Goal: Task Accomplishment & Management: Complete application form

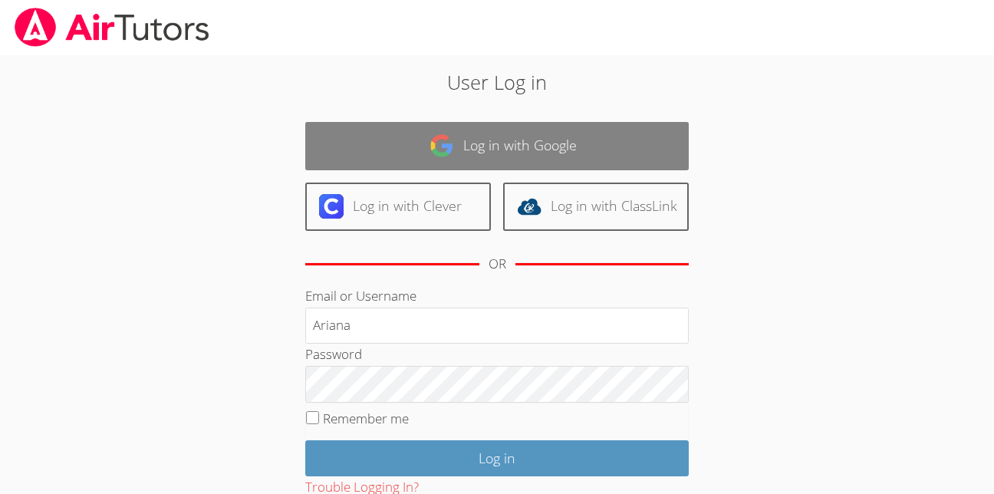
type input "Ariana"
click at [305, 440] on input "Log in" at bounding box center [497, 458] width 384 height 36
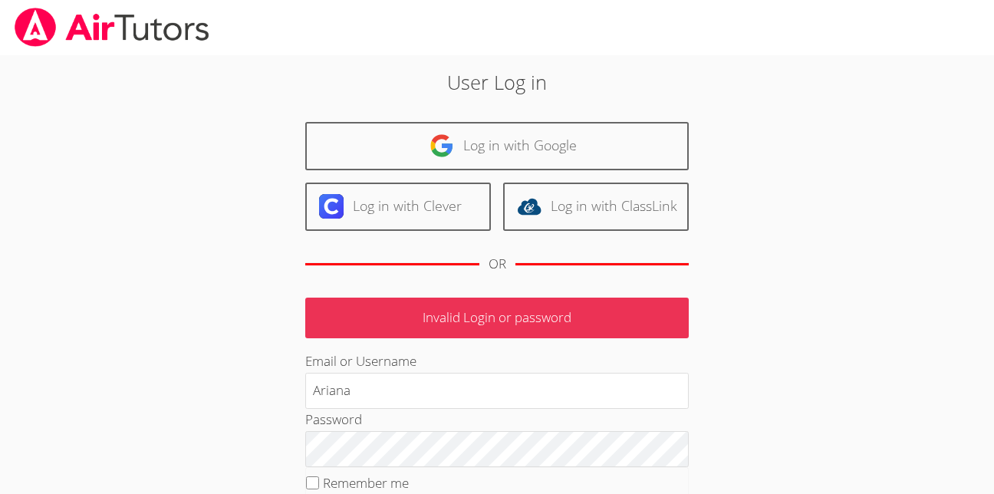
click at [476, 332] on p "Invalid Login or password" at bounding box center [497, 318] width 384 height 41
click at [551, 304] on p "Invalid Login or password" at bounding box center [497, 318] width 384 height 41
click at [547, 314] on p "Invalid Login or password" at bounding box center [497, 318] width 384 height 41
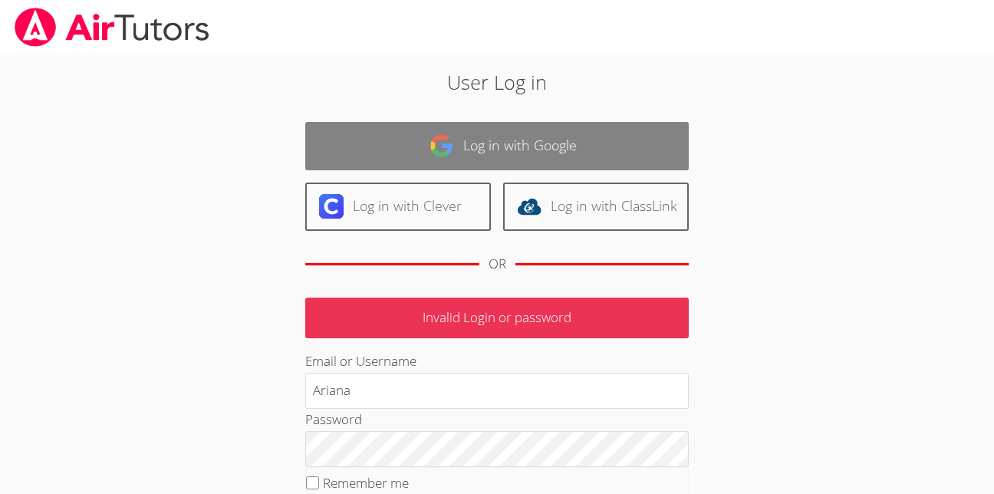
click at [409, 152] on link "Log in with Google" at bounding box center [497, 146] width 384 height 48
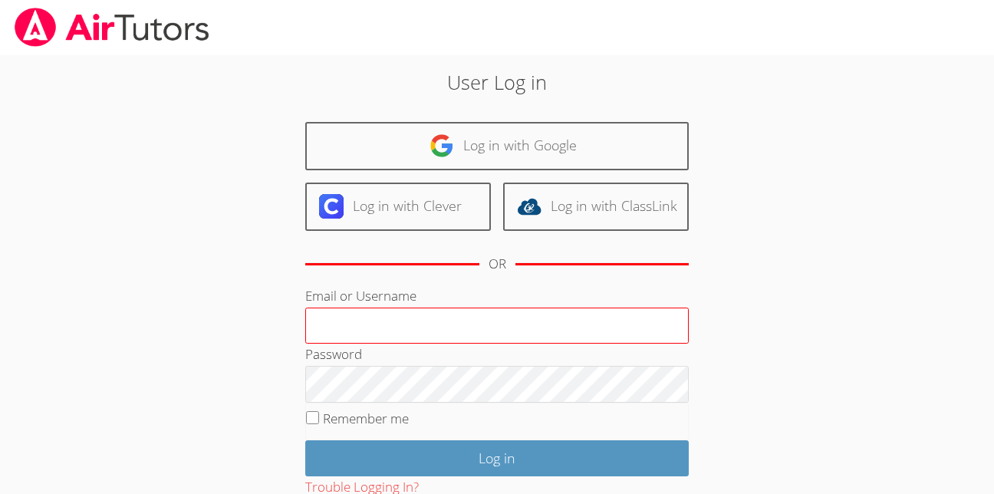
click at [422, 335] on input "Email or Username" at bounding box center [497, 326] width 384 height 37
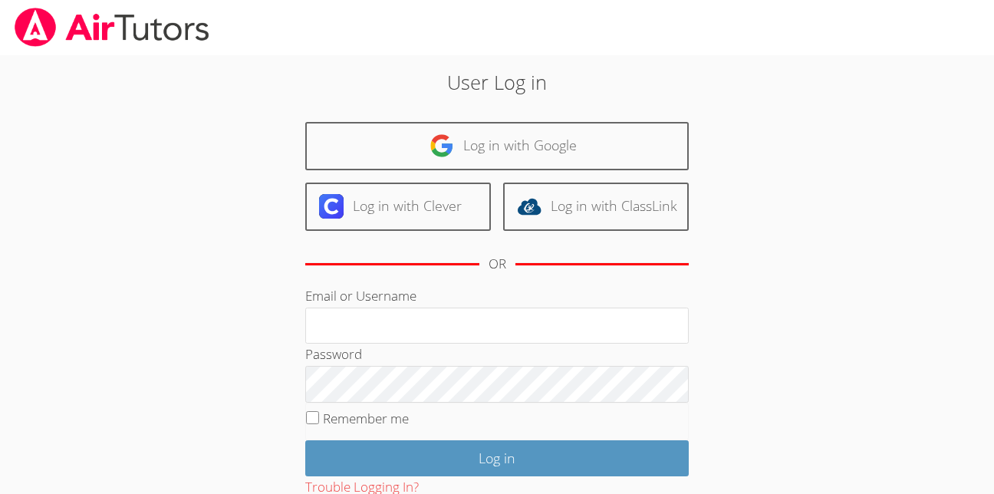
type input "Ariana"
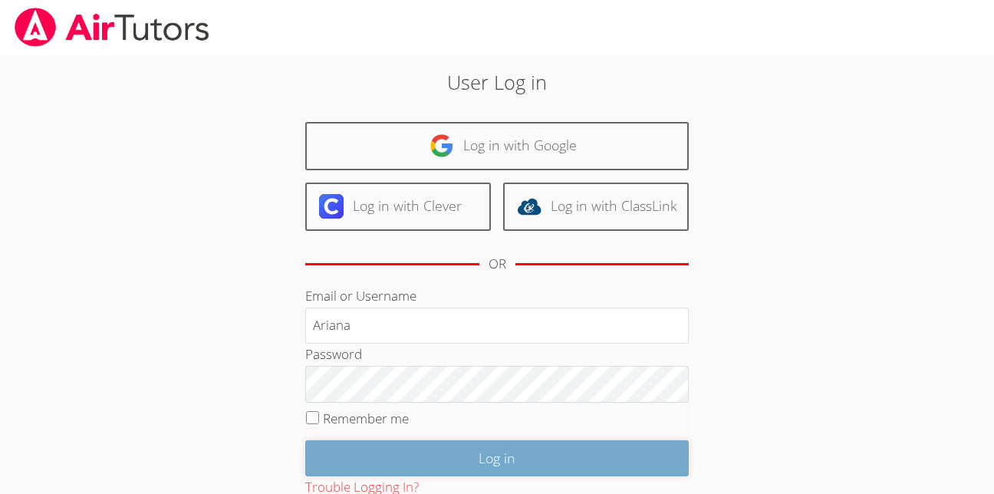
click at [645, 463] on input "Log in" at bounding box center [497, 458] width 384 height 36
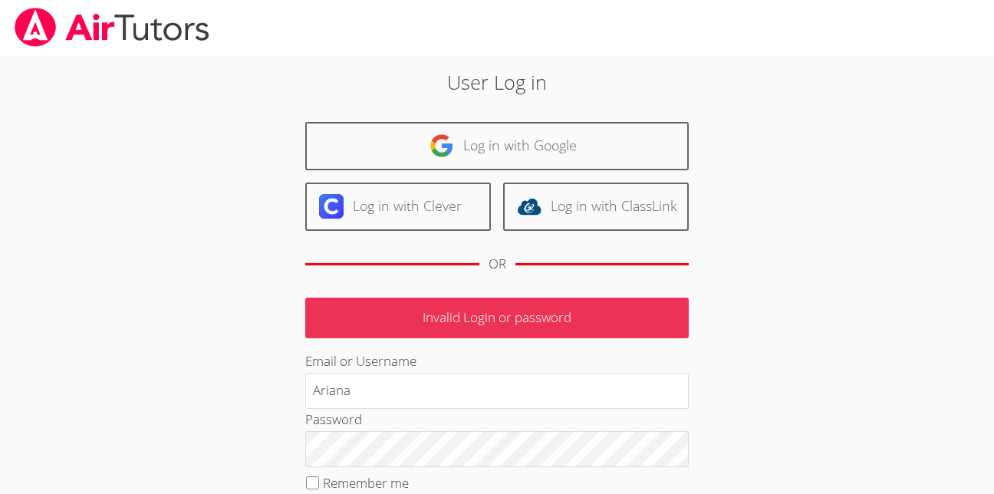
click at [640, 346] on form "Invalid Login or password Email or Username Ariana Password Remember me Log in …" at bounding box center [497, 470] width 384 height 344
click at [566, 324] on p "Invalid Login or password" at bounding box center [497, 318] width 384 height 41
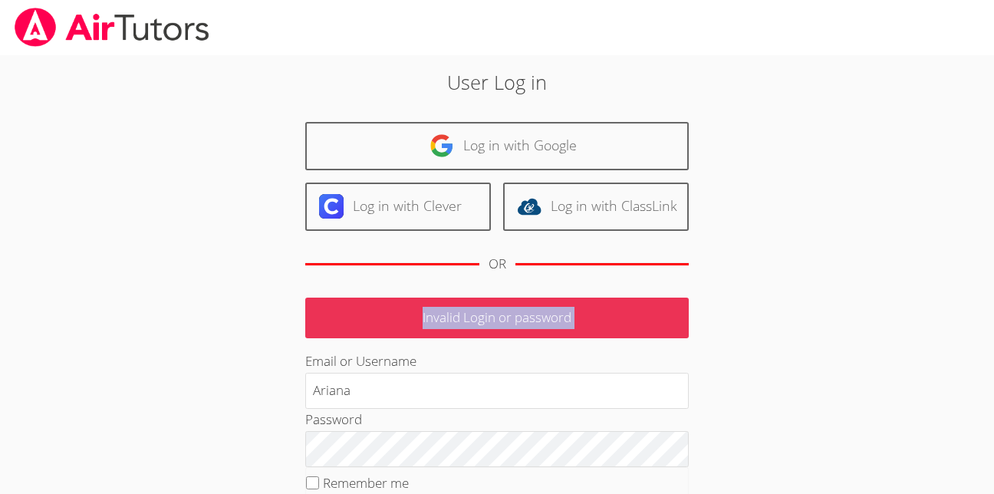
drag, startPoint x: 566, startPoint y: 324, endPoint x: 639, endPoint y: 302, distance: 76.0
click at [639, 302] on p "Invalid Login or password" at bounding box center [497, 318] width 384 height 41
click at [638, 304] on p "Invalid Login or password" at bounding box center [497, 318] width 384 height 41
click at [638, 308] on p "Invalid Login or password" at bounding box center [497, 318] width 384 height 41
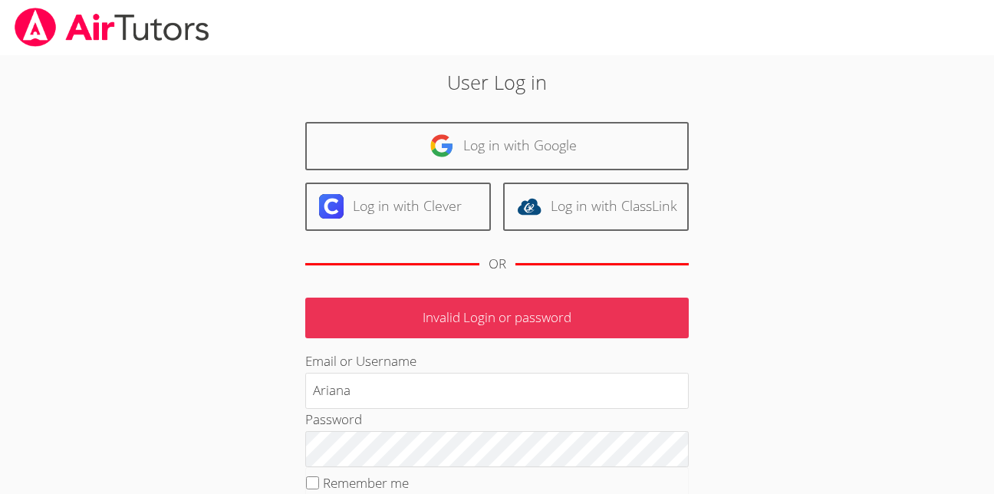
click at [447, 321] on p "Invalid Login or password" at bounding box center [497, 318] width 384 height 41
click at [449, 324] on p "Invalid Login or password" at bounding box center [497, 318] width 384 height 41
click at [451, 325] on p "Invalid Login or password" at bounding box center [497, 318] width 384 height 41
drag, startPoint x: 451, startPoint y: 325, endPoint x: 445, endPoint y: 318, distance: 9.8
click at [445, 318] on p "Invalid Login or password" at bounding box center [497, 318] width 384 height 41
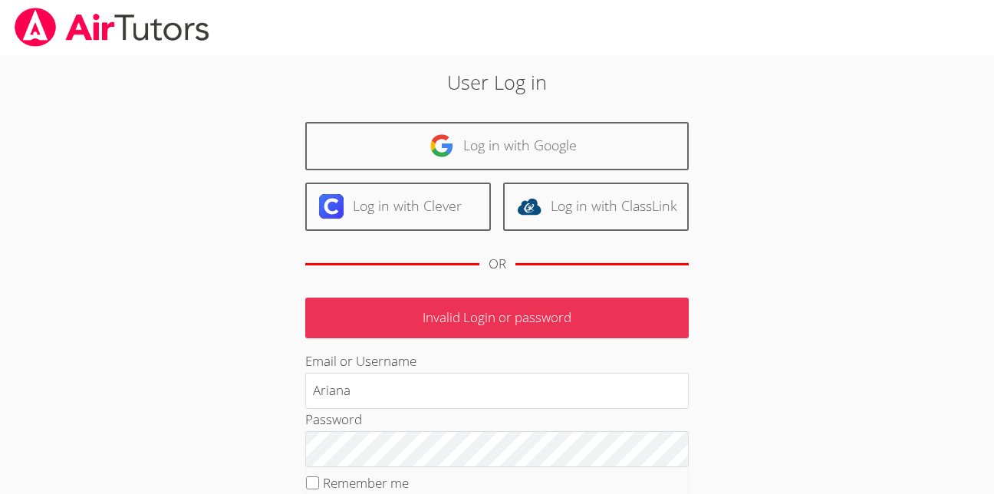
click at [414, 316] on p "Invalid Login or password" at bounding box center [497, 318] width 384 height 41
click at [459, 320] on p "Invalid Login or password" at bounding box center [497, 318] width 384 height 41
click at [457, 313] on p "Invalid Login or password" at bounding box center [497, 318] width 384 height 41
click at [432, 321] on p "Invalid Login or password" at bounding box center [497, 318] width 384 height 41
click at [432, 323] on p "Invalid Login or password" at bounding box center [497, 318] width 384 height 41
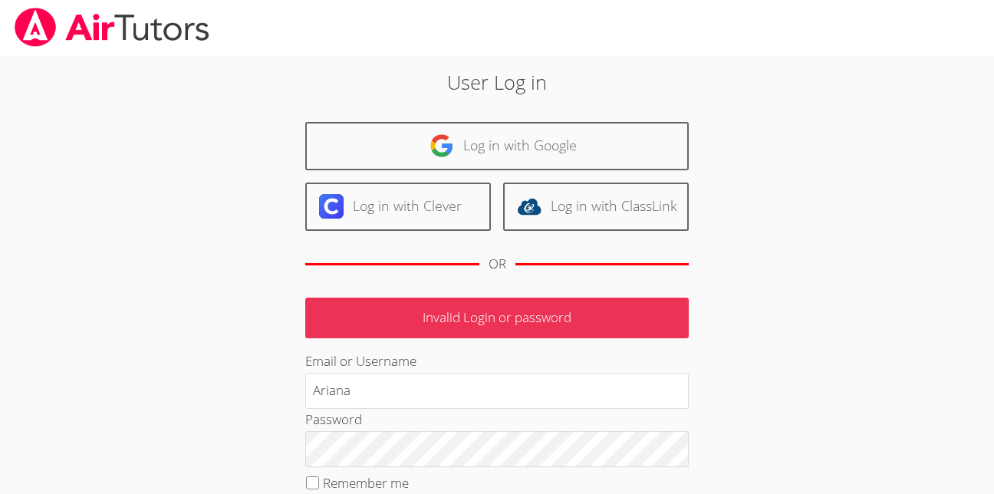
scroll to position [170, 0]
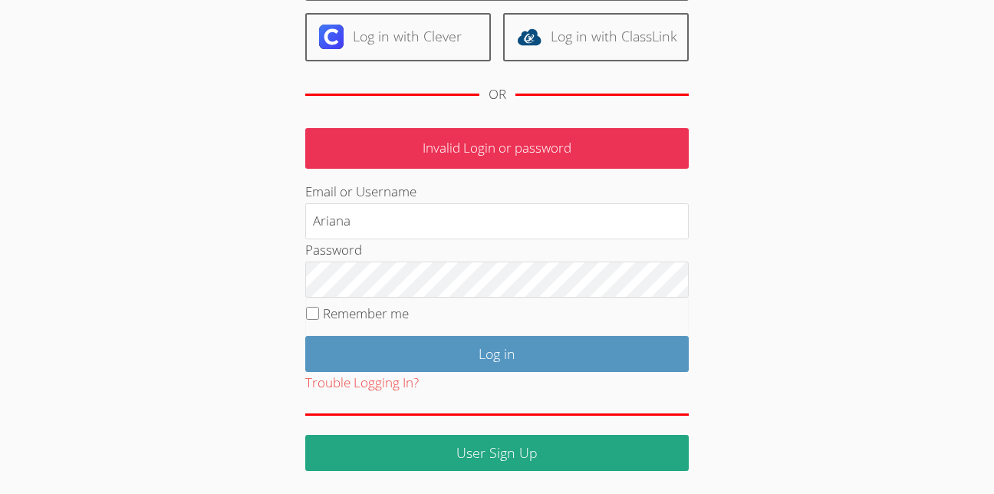
click at [430, 150] on p "Invalid Login or password" at bounding box center [497, 148] width 384 height 41
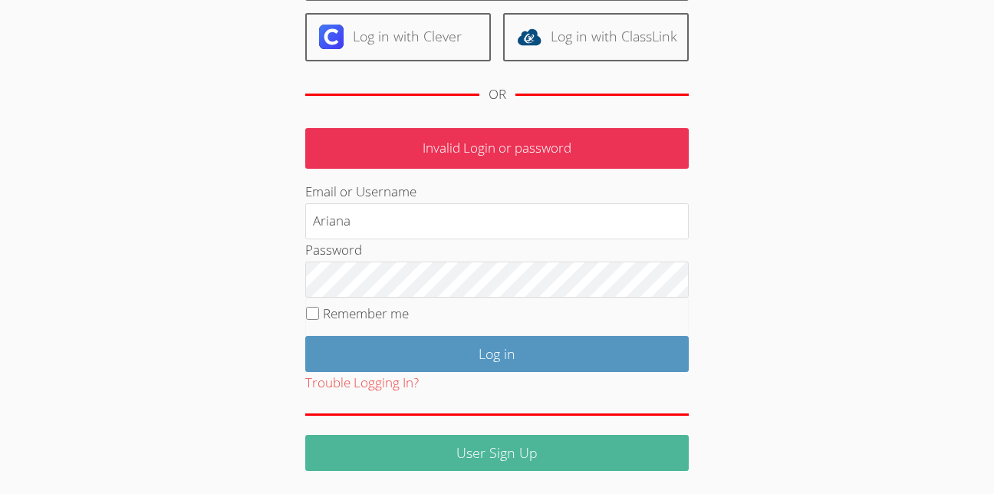
click at [466, 466] on link "User Sign Up" at bounding box center [497, 453] width 384 height 36
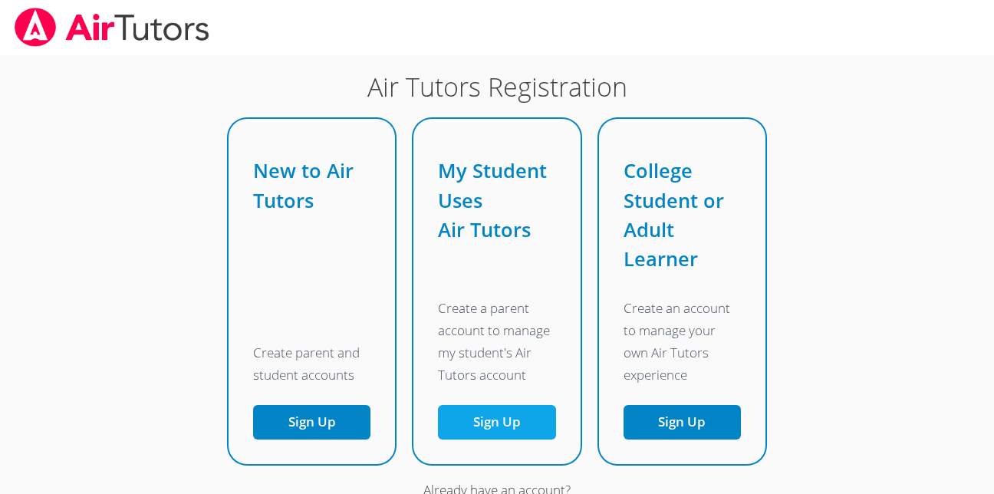
click at [494, 436] on link "Sign Up" at bounding box center [496, 422] width 117 height 35
